Goal: Task Accomplishment & Management: Use online tool/utility

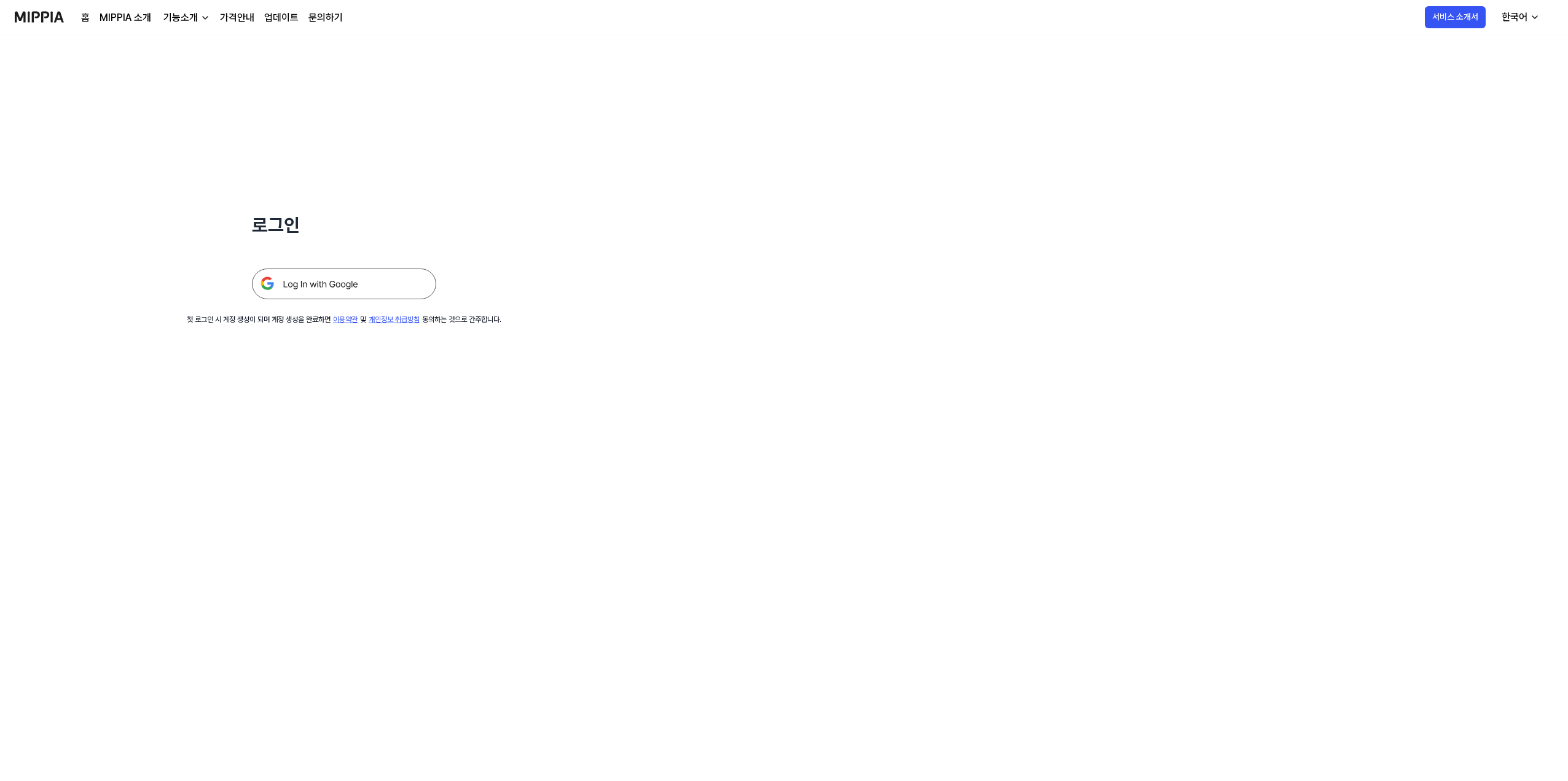
click at [367, 299] on img at bounding box center [343, 283] width 184 height 31
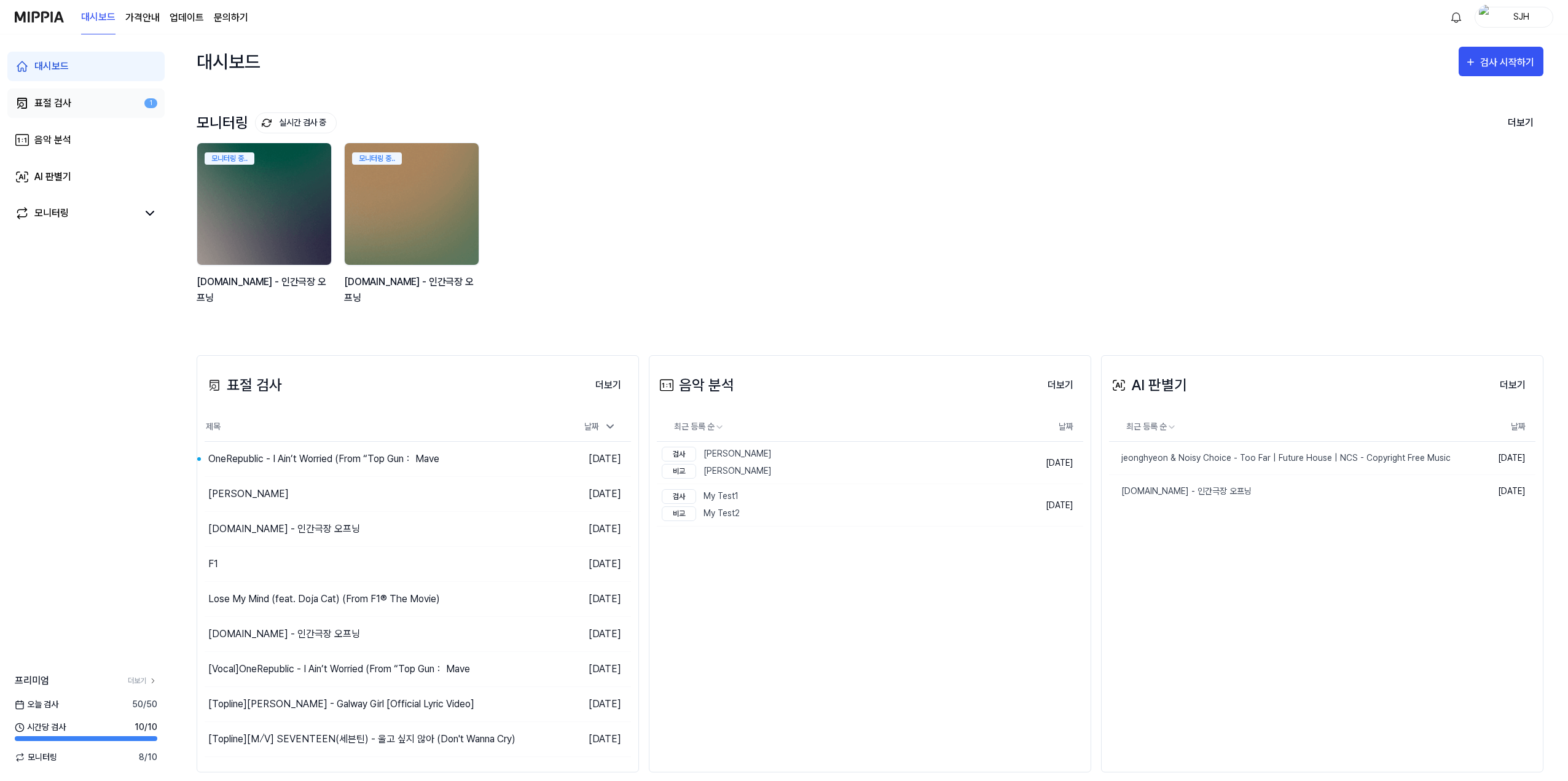
click at [77, 98] on link "표절 검사 1" at bounding box center [85, 103] width 157 height 29
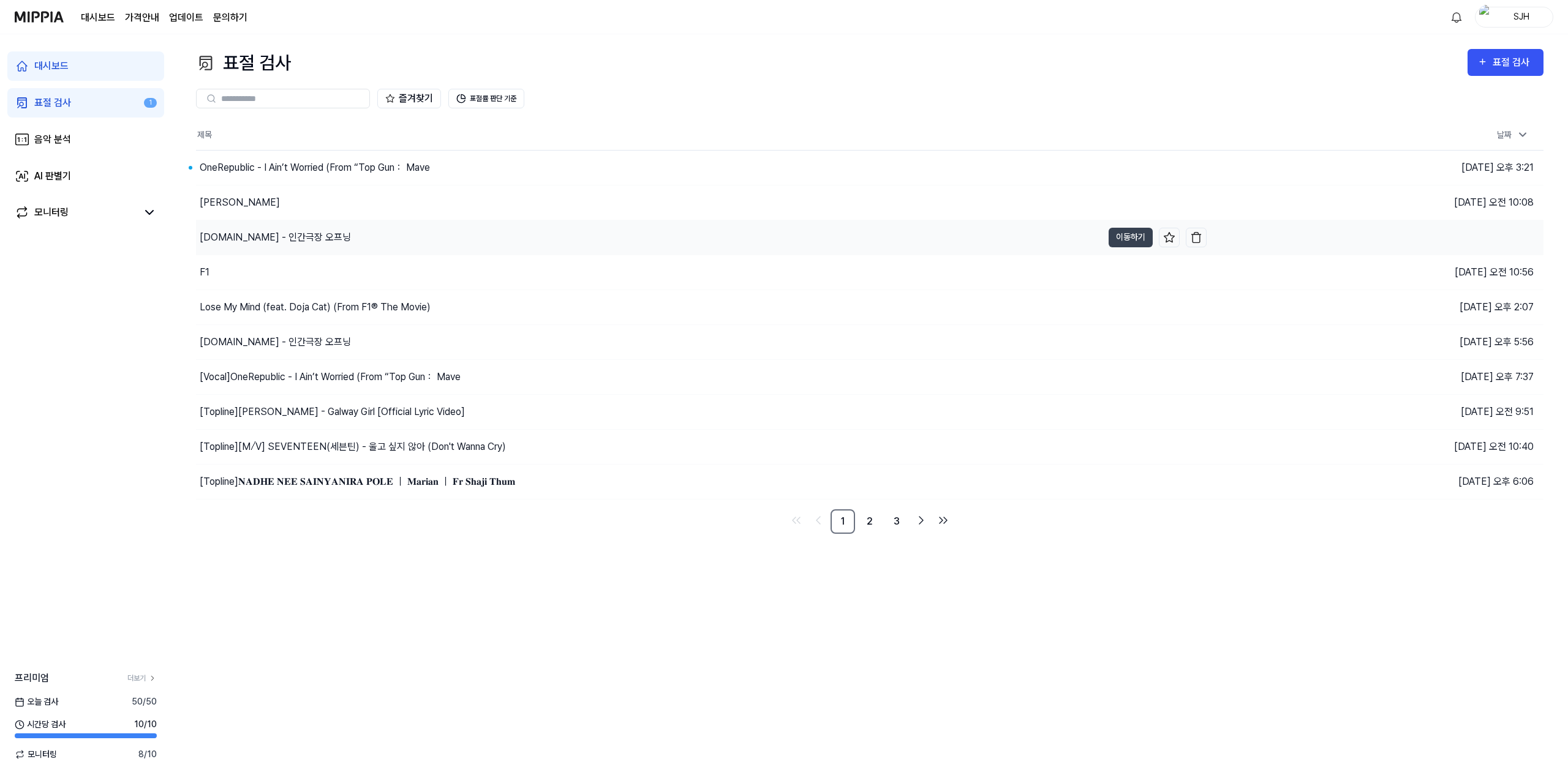
click at [325, 233] on div "[DOMAIN_NAME] - 인간극장 오프닝" at bounding box center [648, 237] width 906 height 34
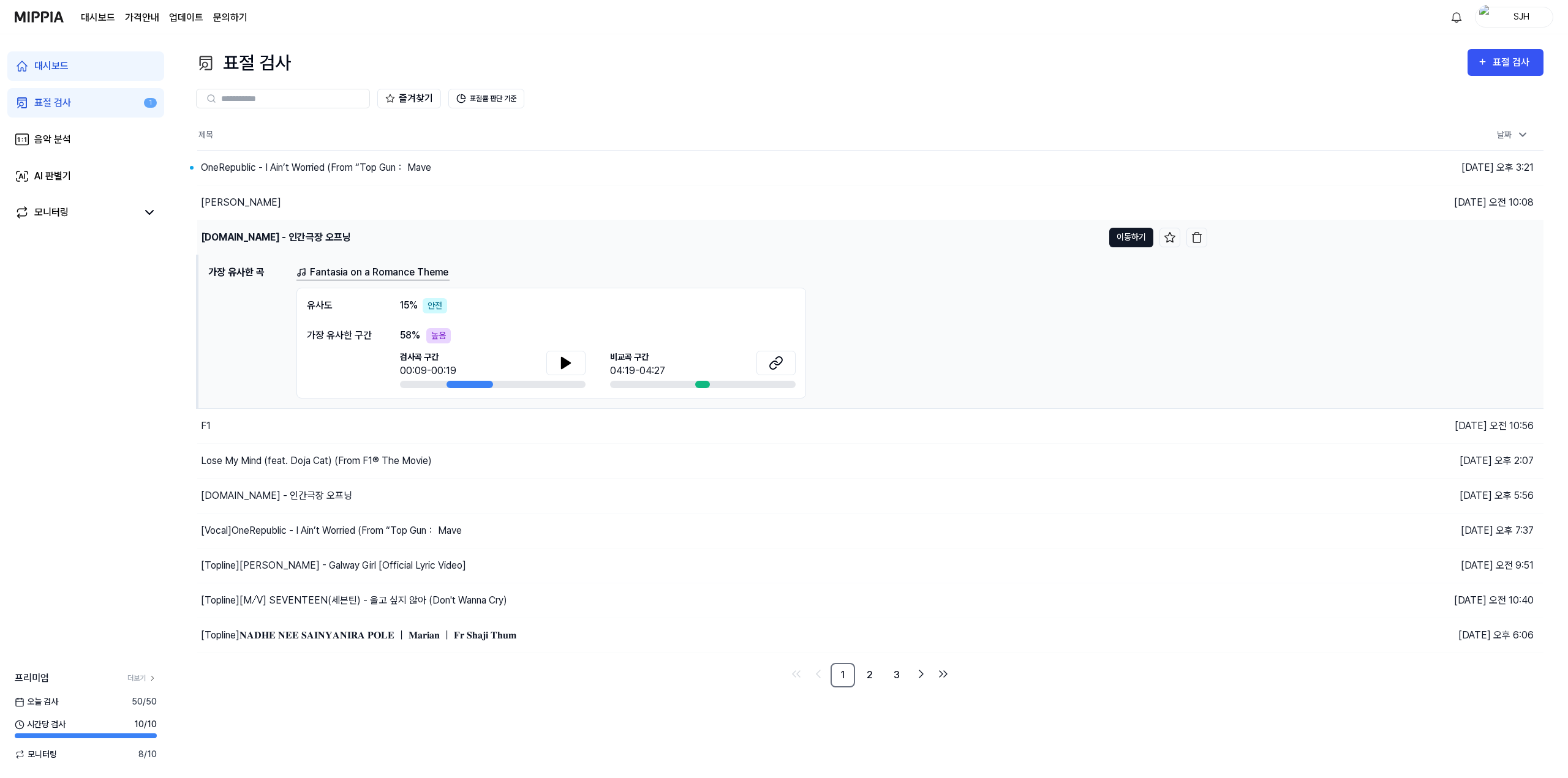
click at [1124, 237] on button "이동하기" at bounding box center [1131, 237] width 44 height 20
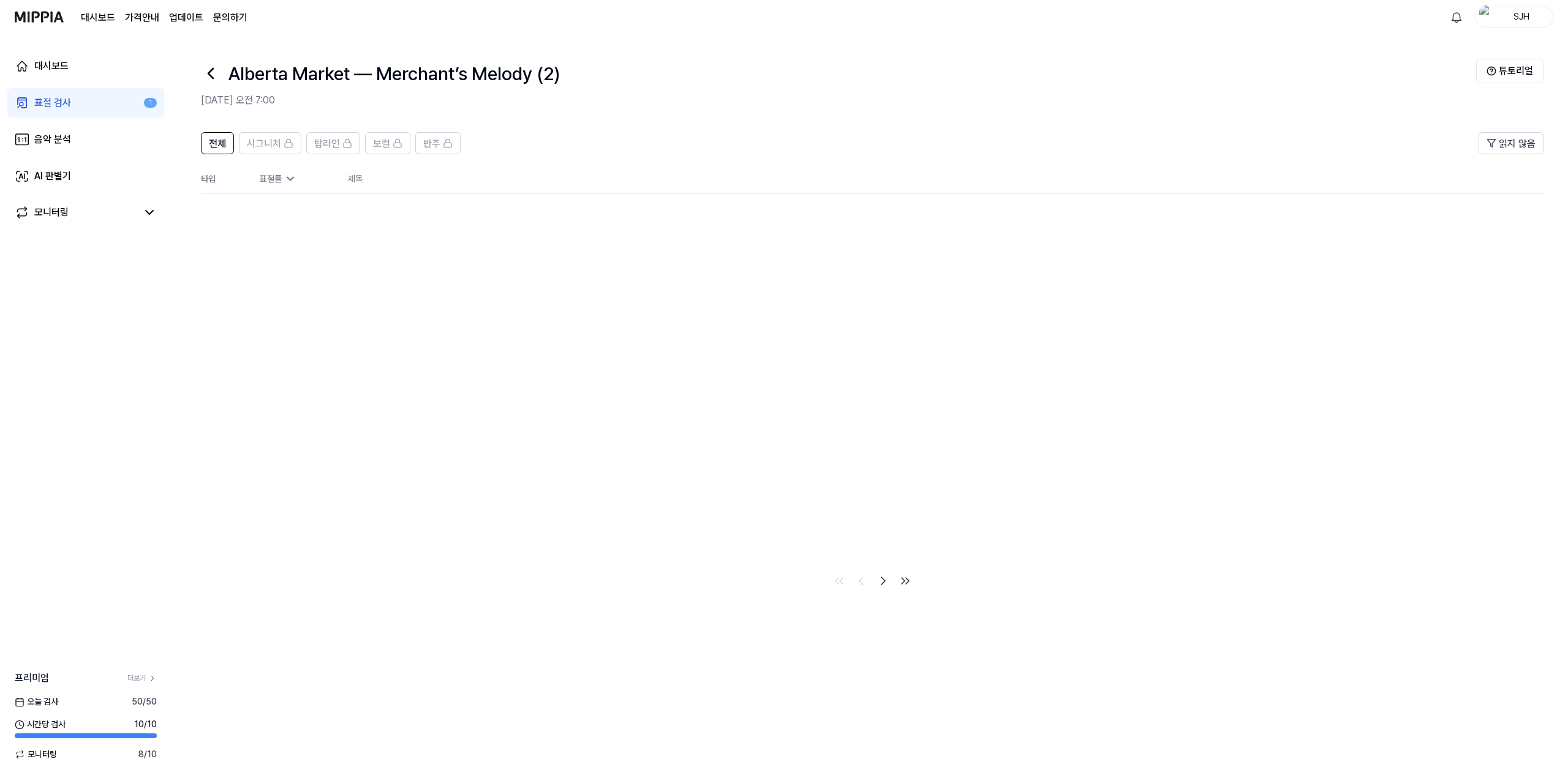
drag, startPoint x: 429, startPoint y: 229, endPoint x: 327, endPoint y: 218, distance: 102.6
click at [327, 218] on div "전체 시그니처 탑라인 보컬 반주 읽지 않음 전체 시그니처 탑라인 보컬 반주 타입 표절률 제목 표절률 읽지 않음" at bounding box center [872, 363] width 1342 height 460
click at [349, 237] on div "전체 시그니처 탑라인 보컬 반주 읽지 않음 전체 시그니처 탑라인 보컬 반주 타입 표절률 제목 표절률 읽지 않음" at bounding box center [872, 363] width 1342 height 460
drag, startPoint x: 275, startPoint y: 238, endPoint x: 263, endPoint y: 218, distance: 23.3
click at [275, 236] on div "전체 시그니처 탑라인 보컬 반주 읽지 않음 전체 시그니처 탑라인 보컬 반주 타입 표절률 제목 표절률 읽지 않음" at bounding box center [872, 363] width 1342 height 460
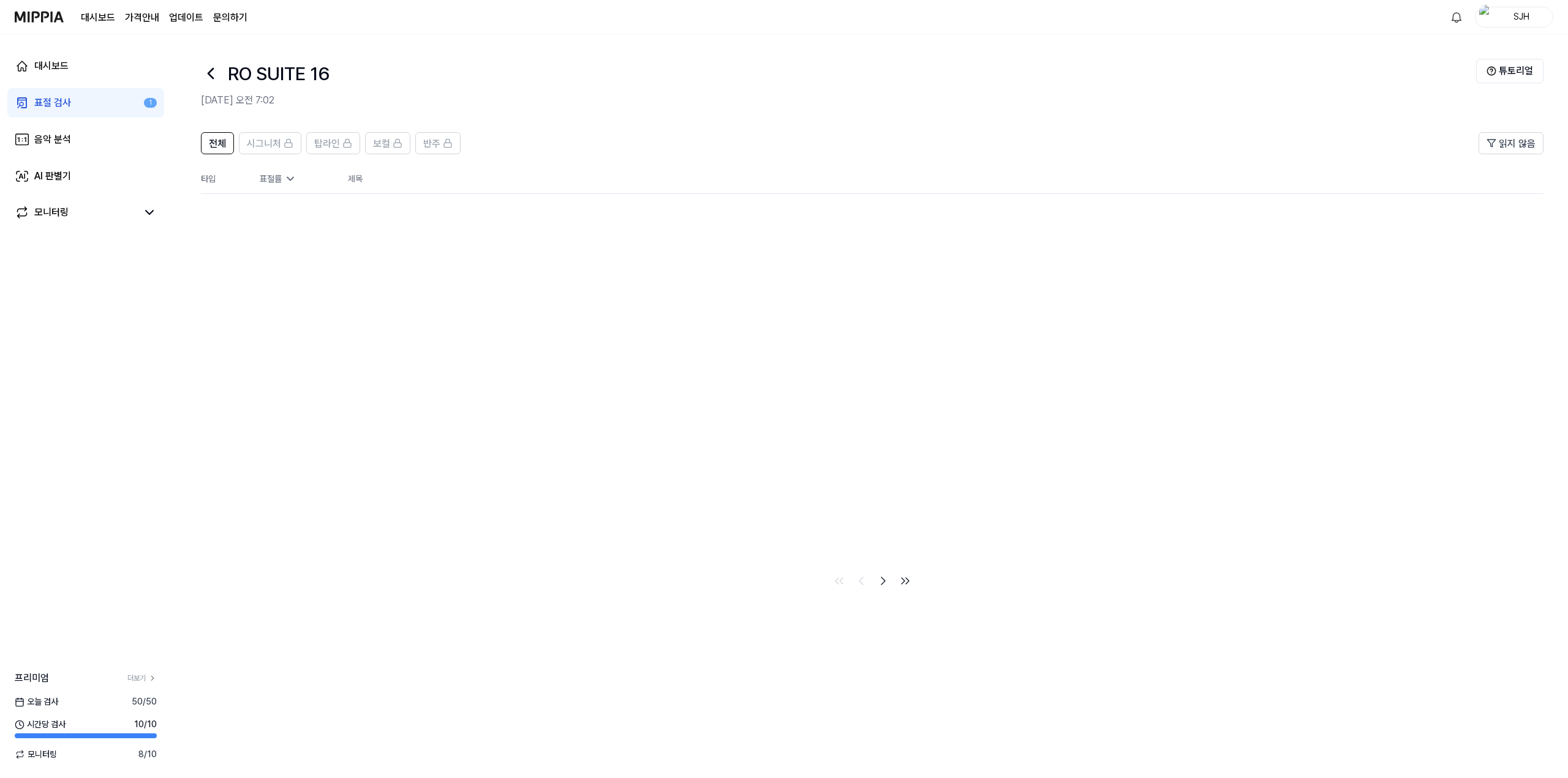
drag, startPoint x: 256, startPoint y: 214, endPoint x: 221, endPoint y: 122, distance: 98.4
click at [256, 214] on div "전체 시그니처 탑라인 보컬 반주 읽지 않음 전체 시그니처 탑라인 보컬 반주 타입 표절률 제목 표절률 읽지 않음" at bounding box center [872, 363] width 1342 height 460
click at [208, 81] on icon at bounding box center [211, 73] width 20 height 20
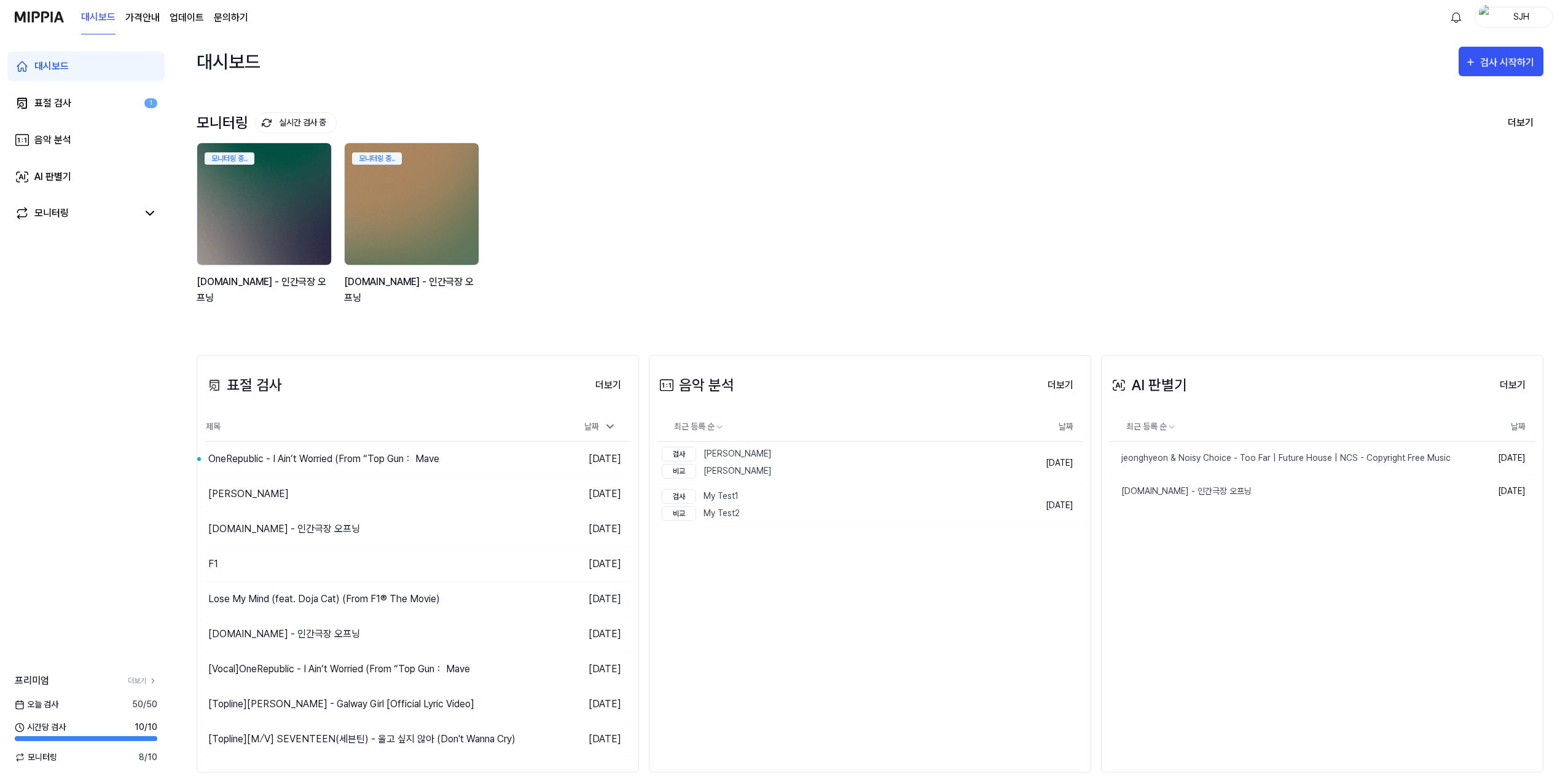
click at [927, 67] on div "대시보드 검사 시작하기" at bounding box center [869, 61] width 1346 height 54
